Goal: Register for event/course

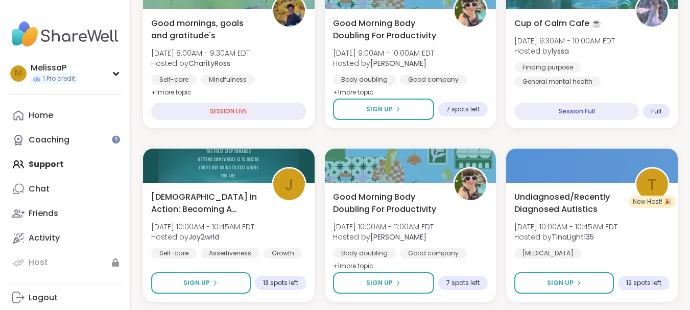
scroll to position [225, 0]
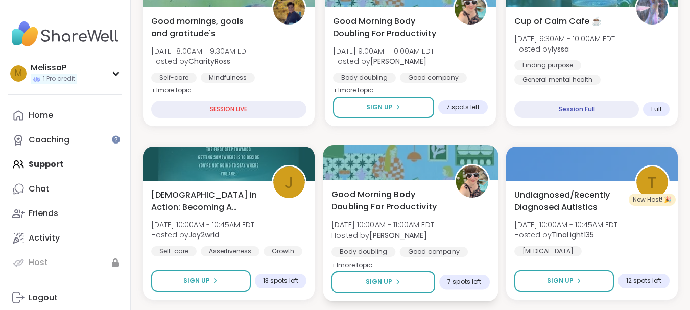
click at [378, 188] on span "Good Morning Body Doubling For Productivity" at bounding box center [386, 200] width 111 height 25
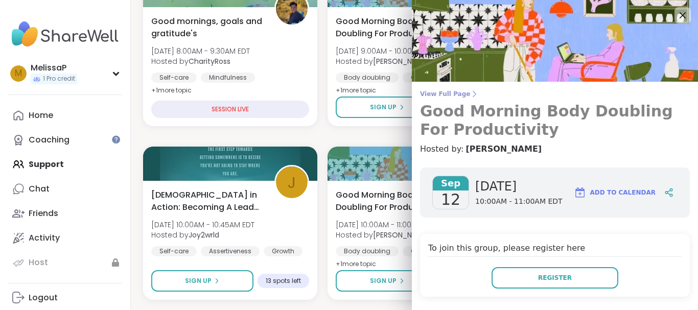
click at [469, 125] on h3 "Good Morning Body Doubling For Productivity" at bounding box center [555, 120] width 270 height 37
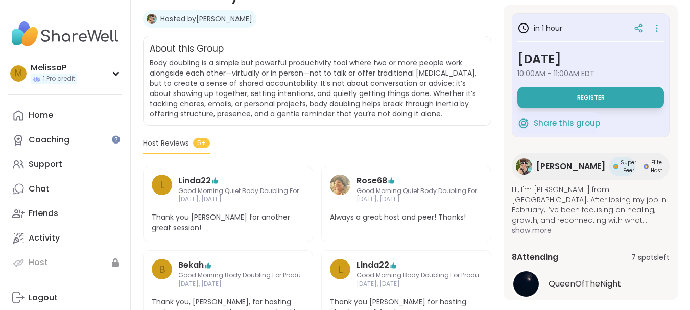
scroll to position [204, 0]
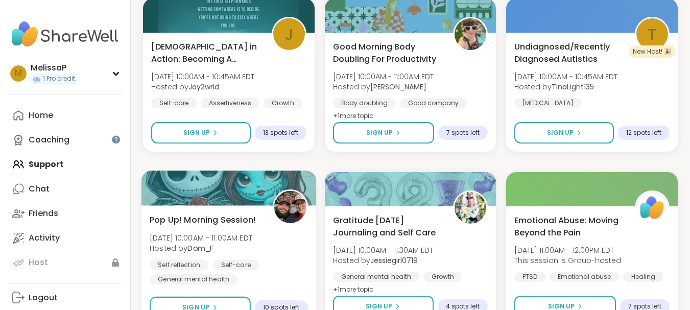
scroll to position [349, 0]
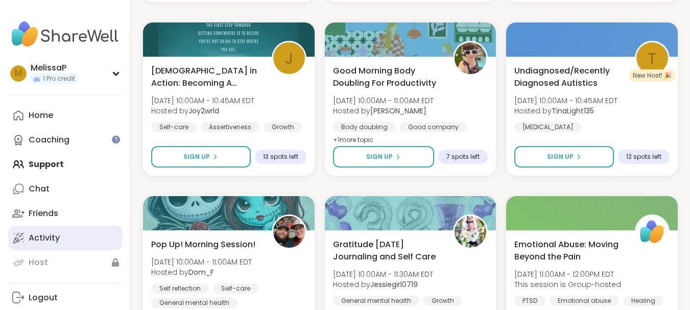
click at [73, 233] on link "Activity" at bounding box center [65, 238] width 114 height 25
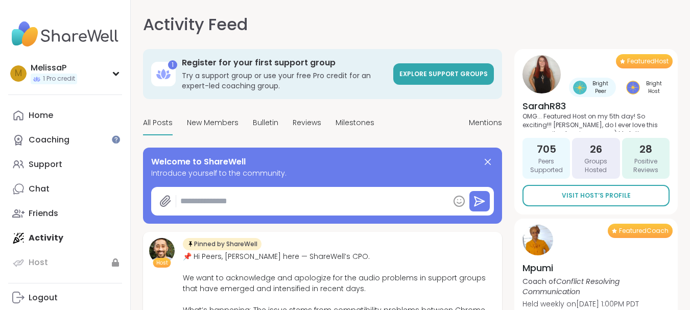
type textarea "*"
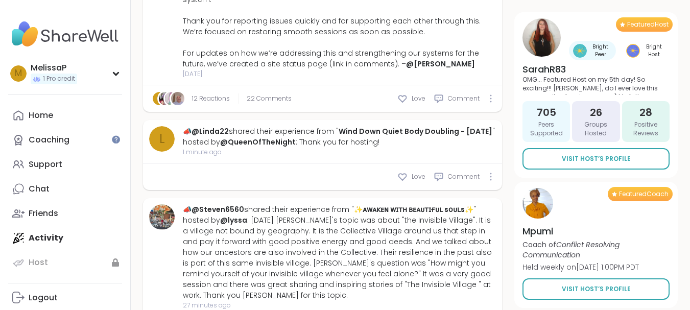
scroll to position [388, 0]
